Goal: Share content

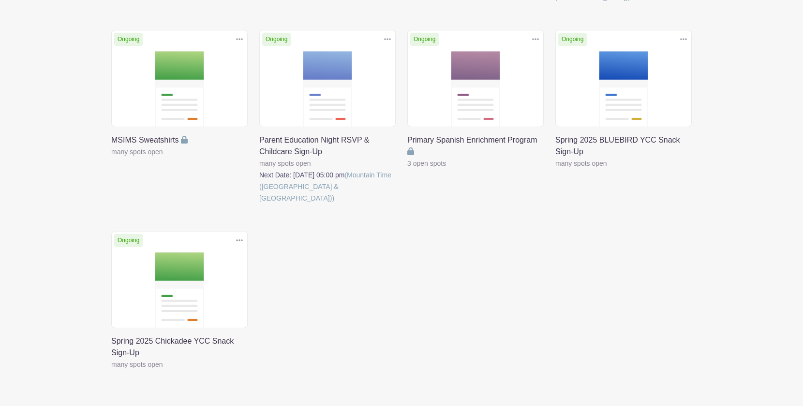
scroll to position [339, 0]
click at [385, 42] on icon at bounding box center [387, 40] width 7 height 8
click at [259, 205] on link at bounding box center [259, 205] width 0 height 0
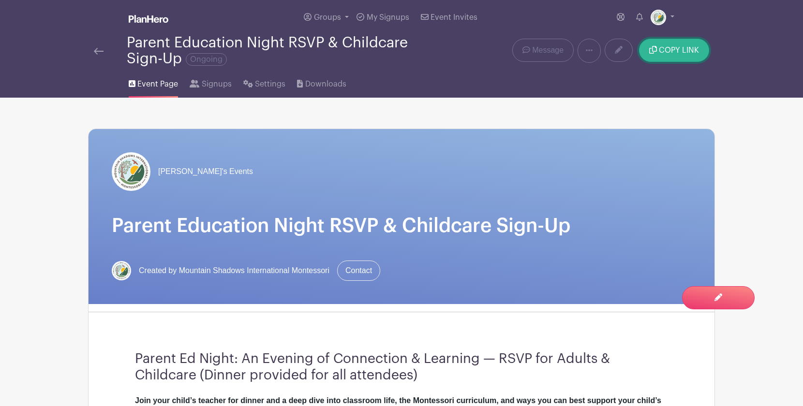
click at [657, 57] on button "COPY LINK" at bounding box center [674, 50] width 70 height 23
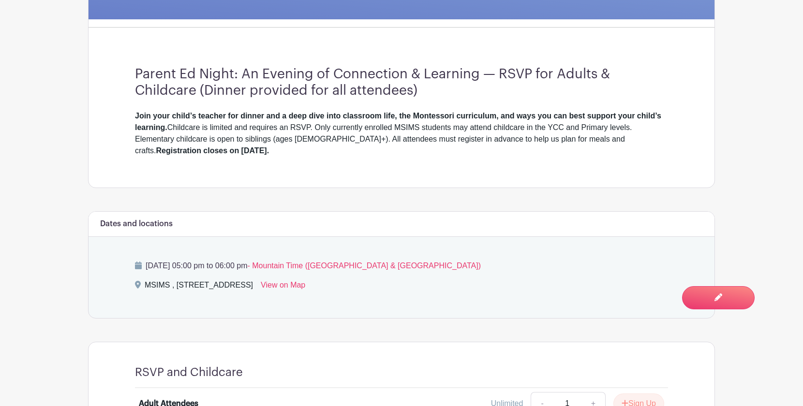
scroll to position [287, 0]
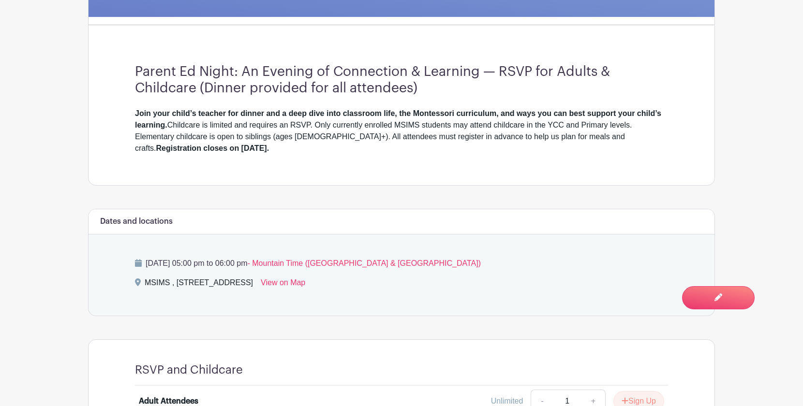
click at [206, 146] on div "Join your child’s teacher for dinner and a deep dive into classroom life, the M…" at bounding box center [401, 131] width 533 height 46
click at [146, 119] on strong "Join your child’s teacher for dinner and a deep dive into classroom life, the M…" at bounding box center [398, 119] width 526 height 20
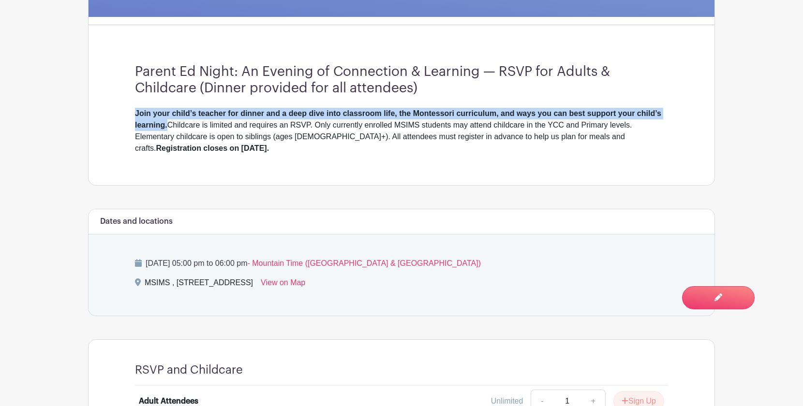
drag, startPoint x: 137, startPoint y: 116, endPoint x: 166, endPoint y: 127, distance: 31.7
click at [166, 127] on strong "Join your child’s teacher for dinner and a deep dive into classroom life, the M…" at bounding box center [398, 119] width 526 height 20
copy strong "Join your child’s teacher for dinner and a deep dive into classroom life, the M…"
